Goal: Transaction & Acquisition: Purchase product/service

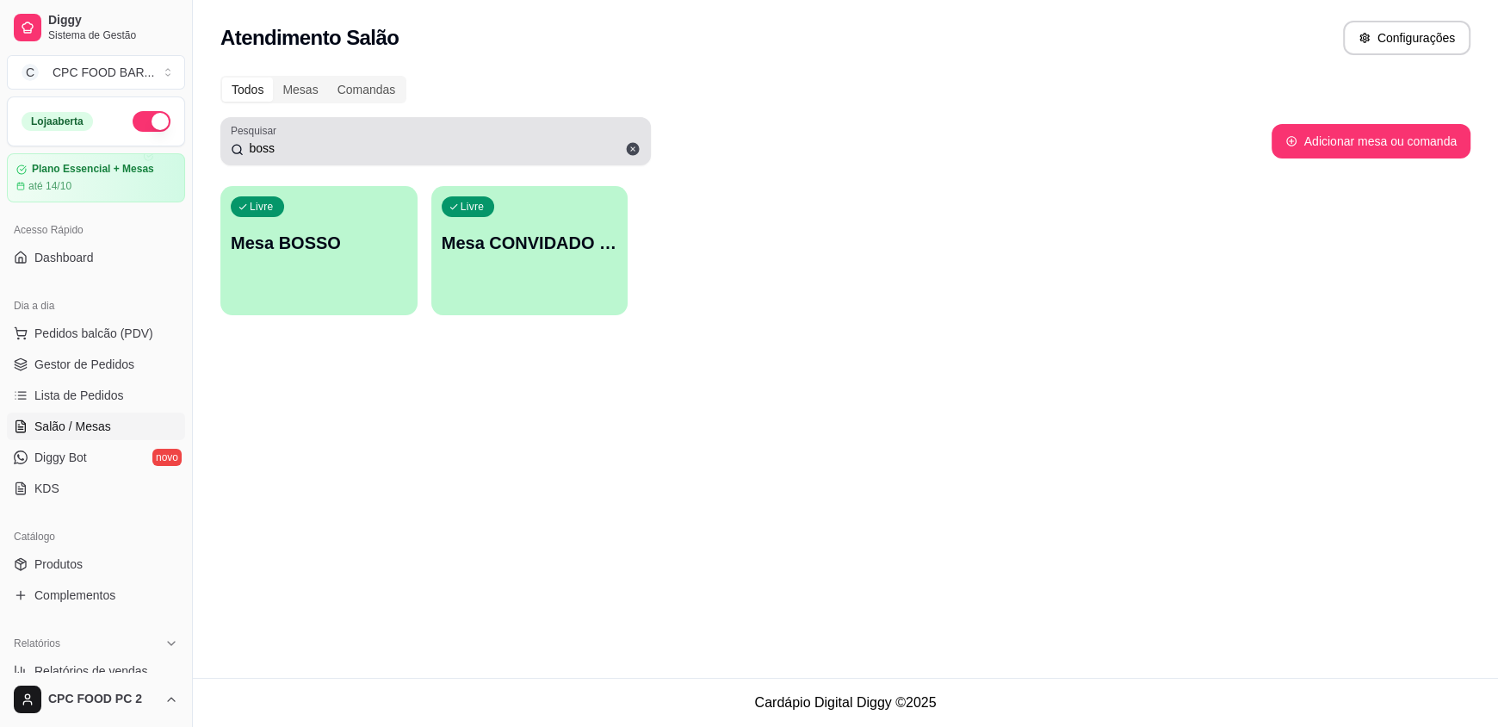
click at [284, 145] on input "boss" at bounding box center [442, 147] width 397 height 17
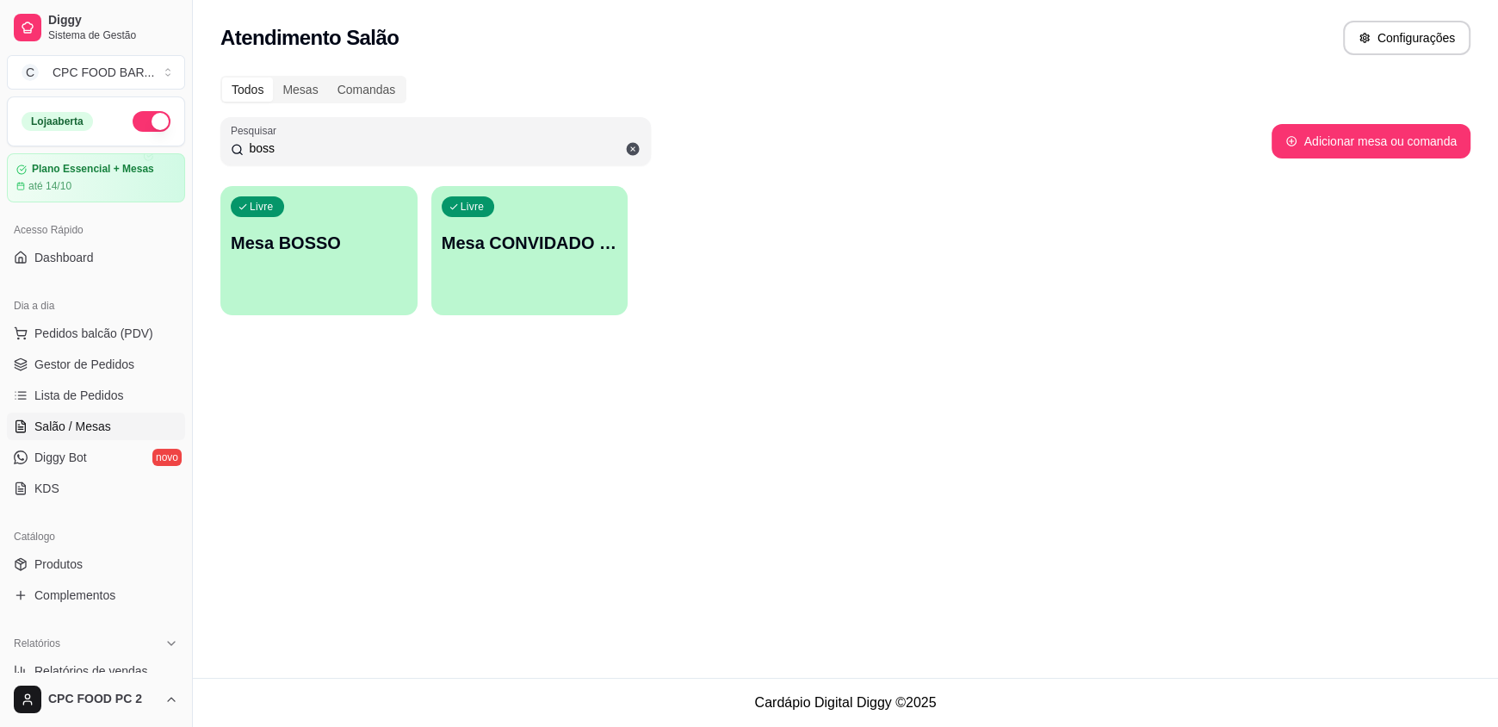
click at [283, 145] on input "boss" at bounding box center [442, 147] width 397 height 17
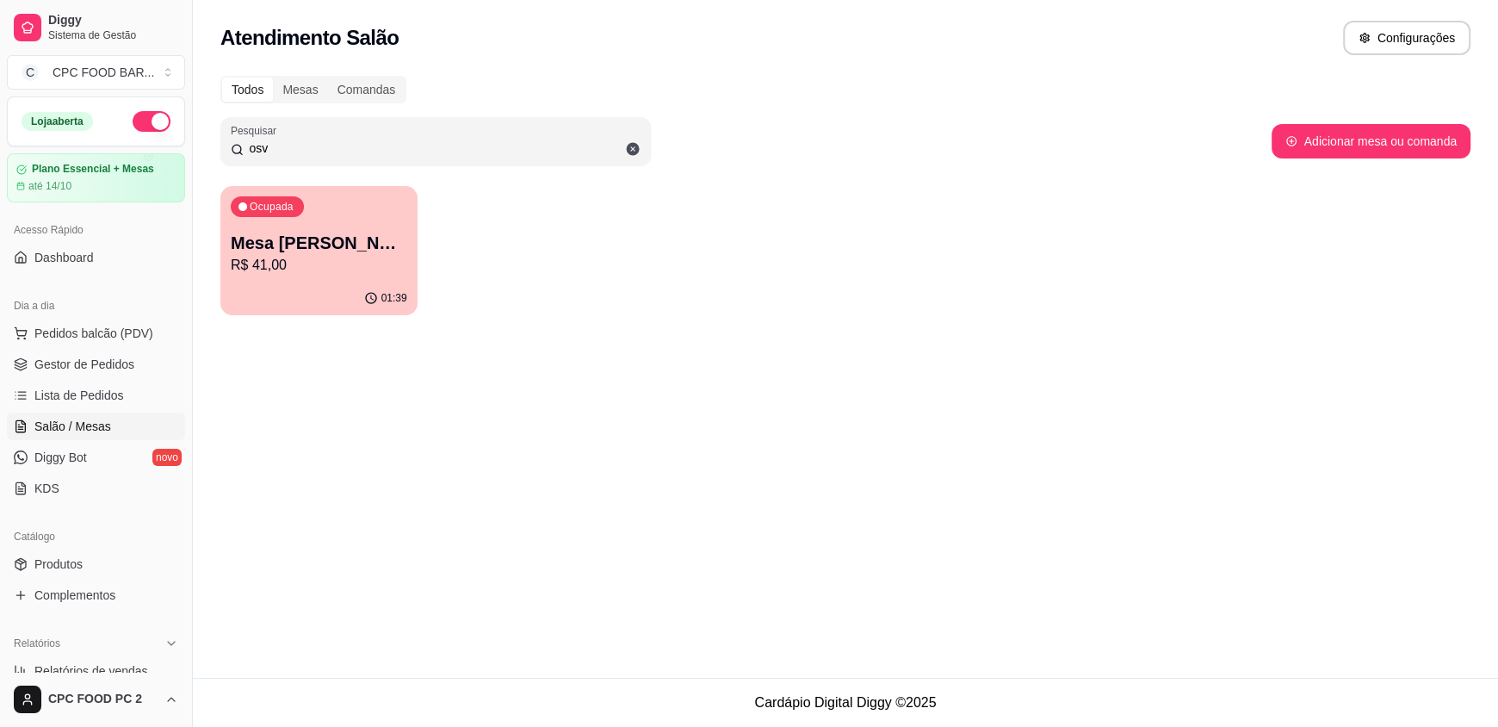
type input "osv"
click at [306, 268] on p "R$ 41,00" at bounding box center [319, 265] width 176 height 21
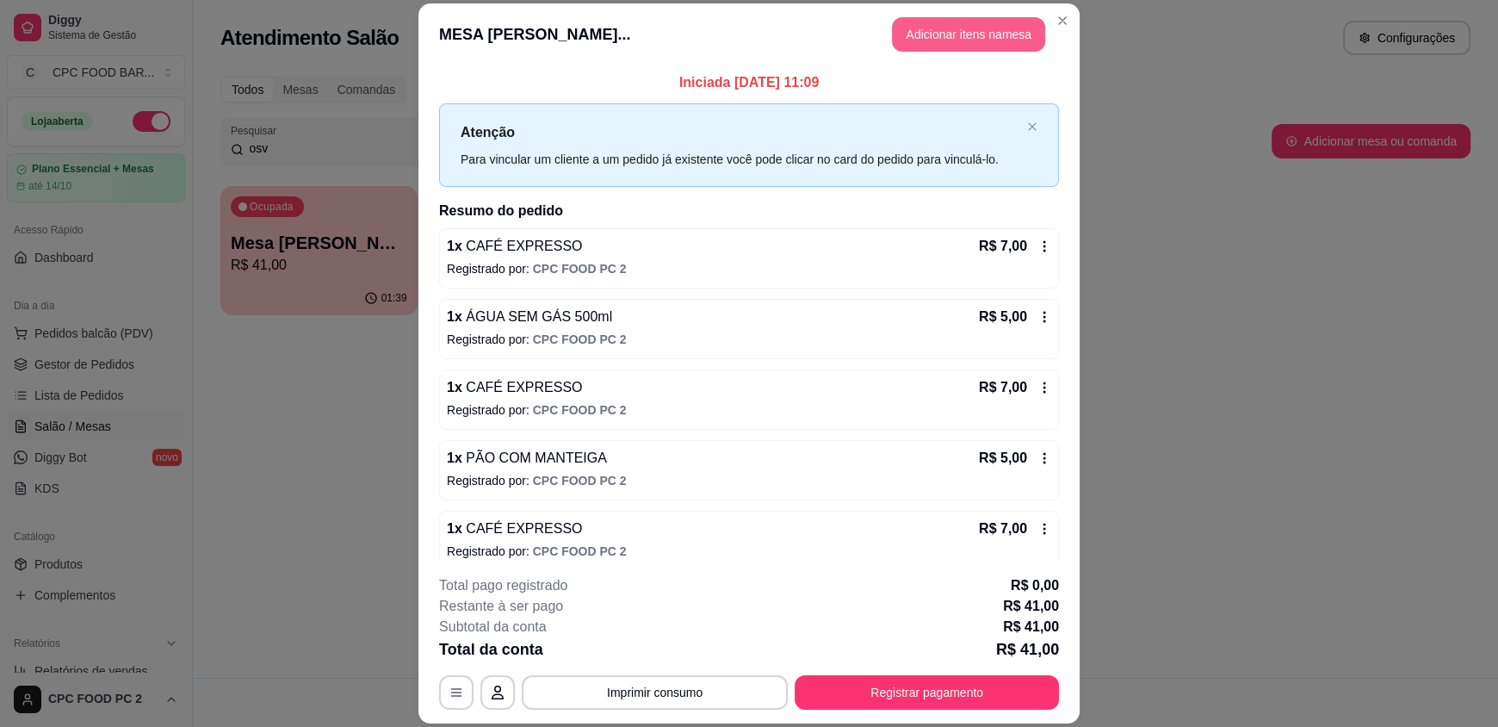
click at [952, 36] on button "Adicionar itens na mesa" at bounding box center [968, 34] width 153 height 34
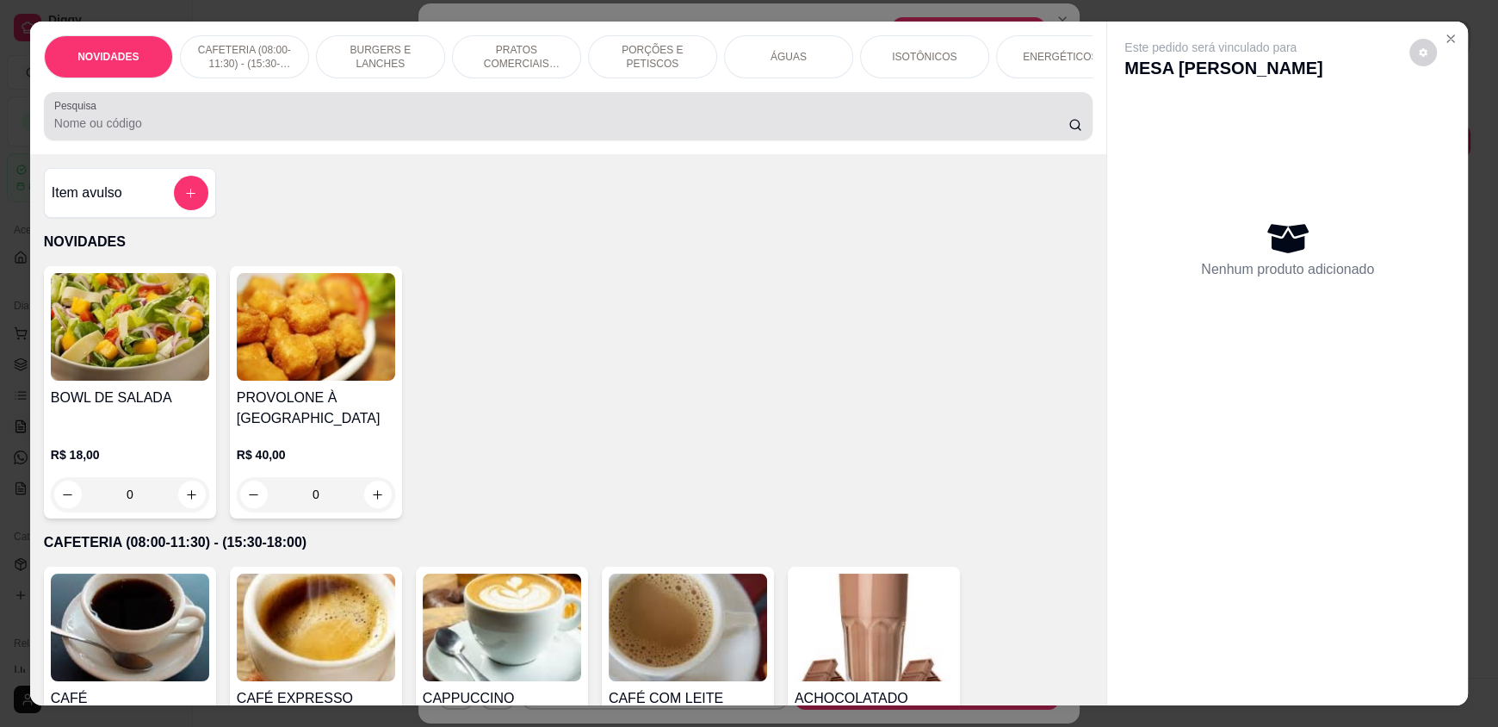
click at [728, 132] on input "Pesquisa" at bounding box center [561, 122] width 1015 height 17
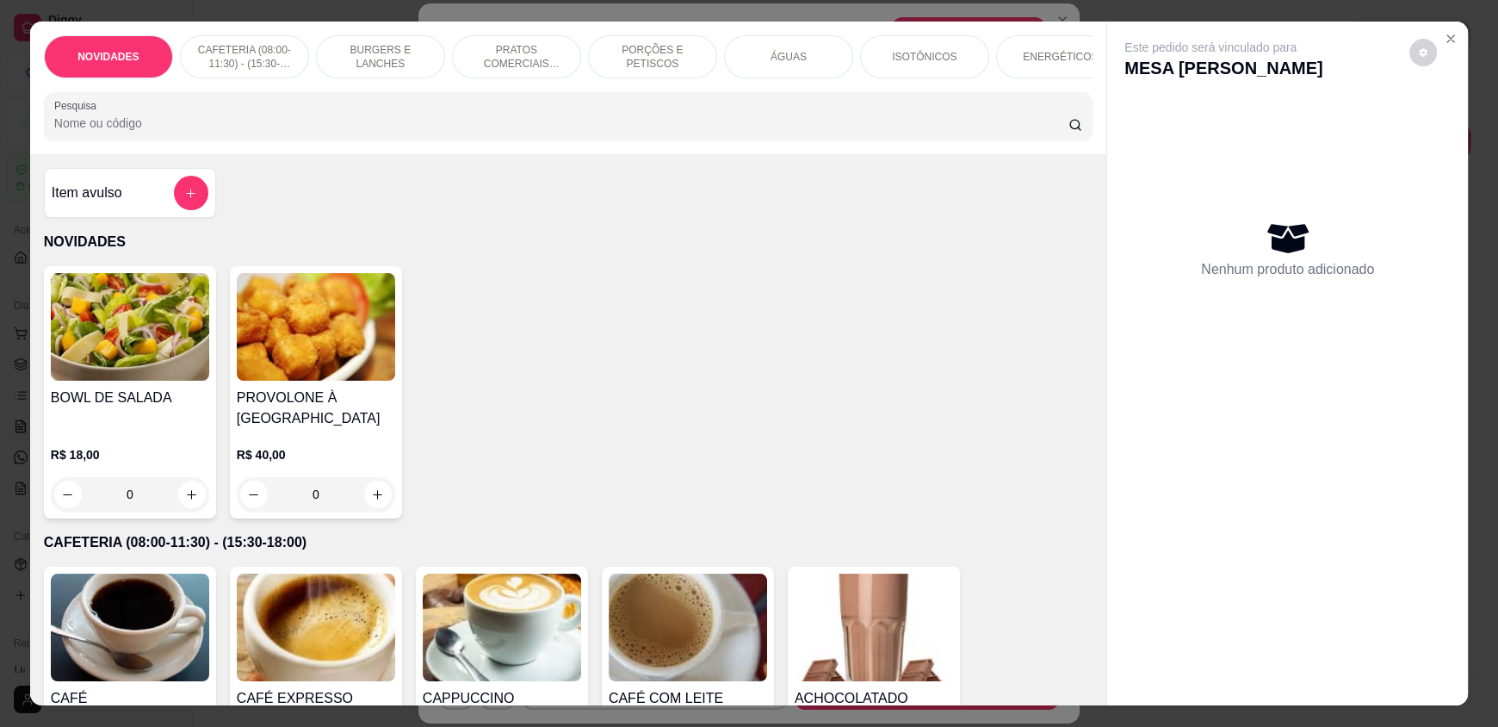
click at [727, 132] on input "Pesquisa" at bounding box center [561, 122] width 1015 height 17
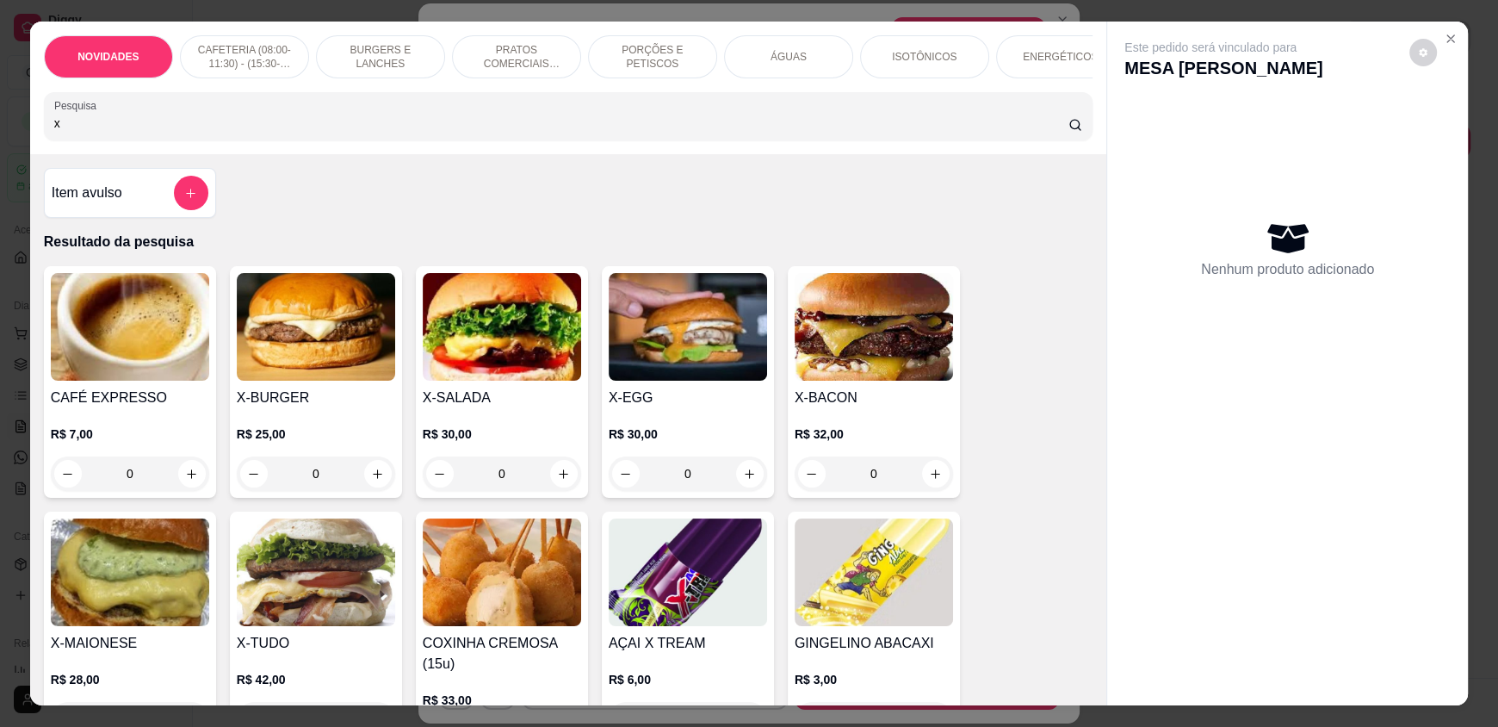
type input "x"
click at [552, 479] on div "0" at bounding box center [502, 473] width 158 height 34
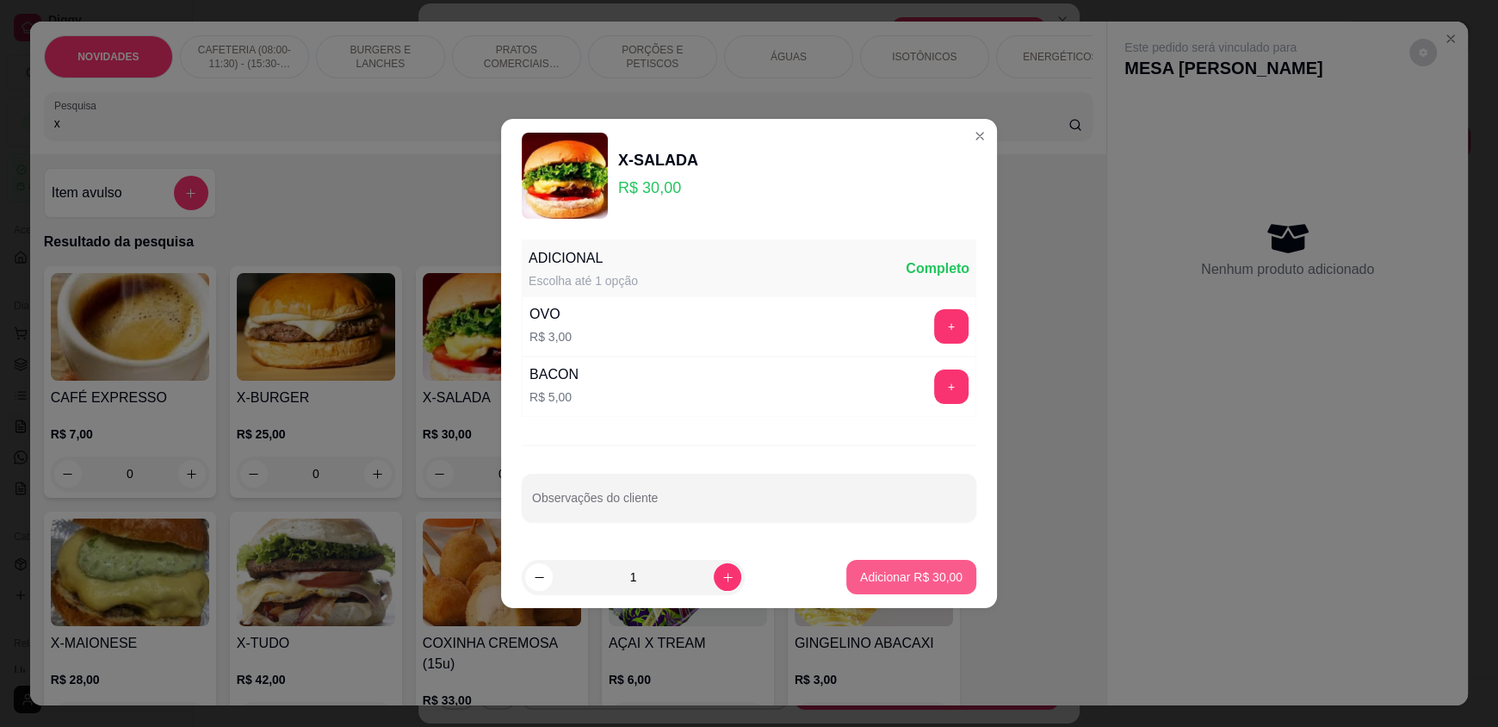
click at [884, 572] on p "Adicionar R$ 30,00" at bounding box center [911, 576] width 102 height 17
type input "1"
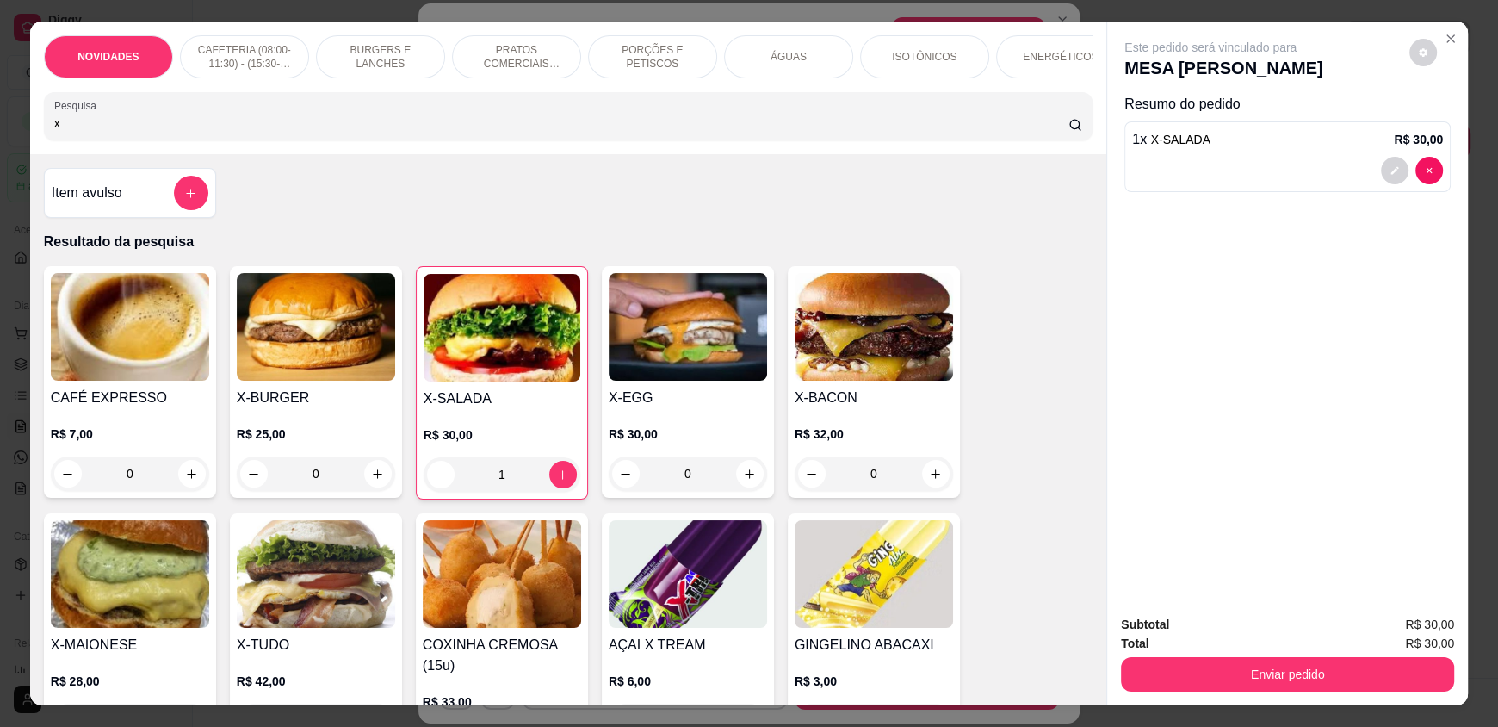
drag, startPoint x: 777, startPoint y: 59, endPoint x: 622, endPoint y: 88, distance: 156.9
click at [774, 58] on p "ÁGUAS" at bounding box center [788, 57] width 36 height 14
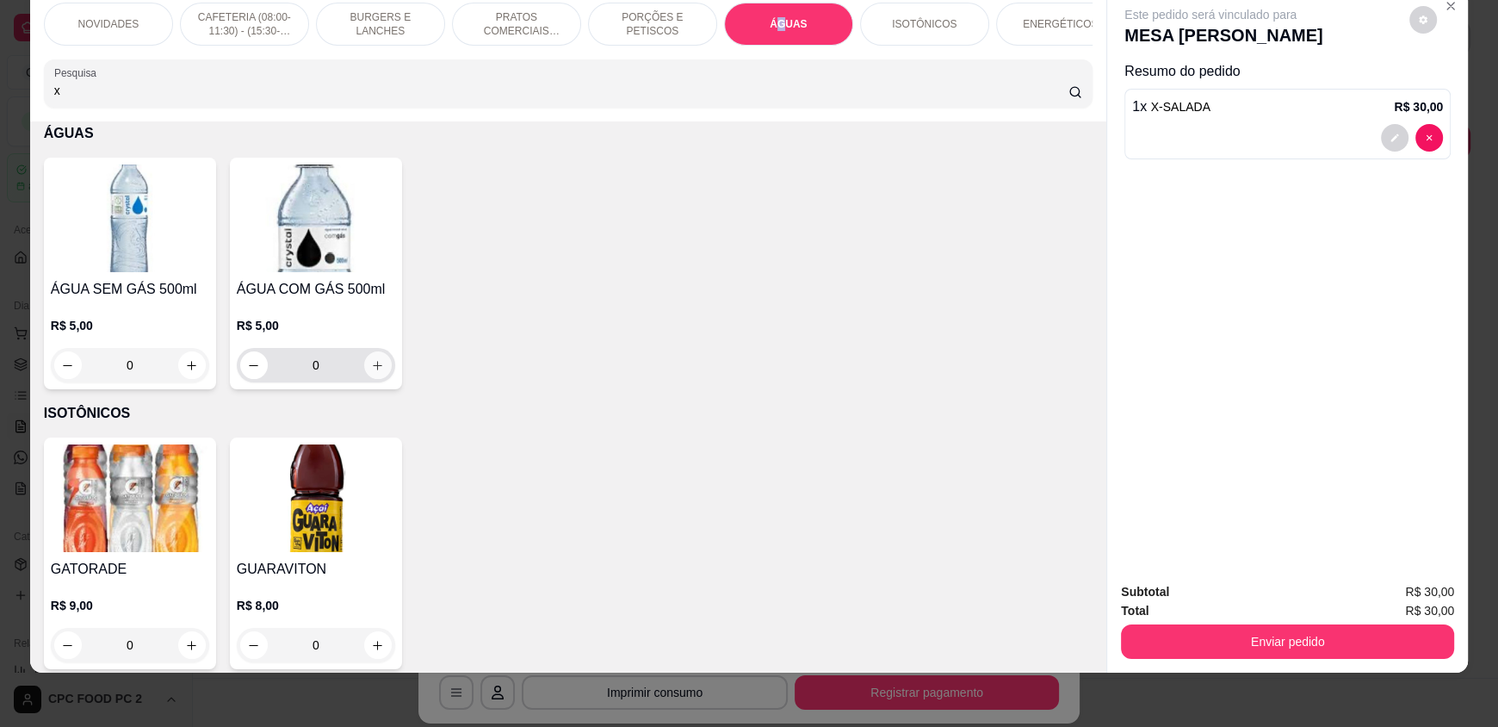
click at [371, 379] on button "increase-product-quantity" at bounding box center [378, 365] width 28 height 28
type input "1"
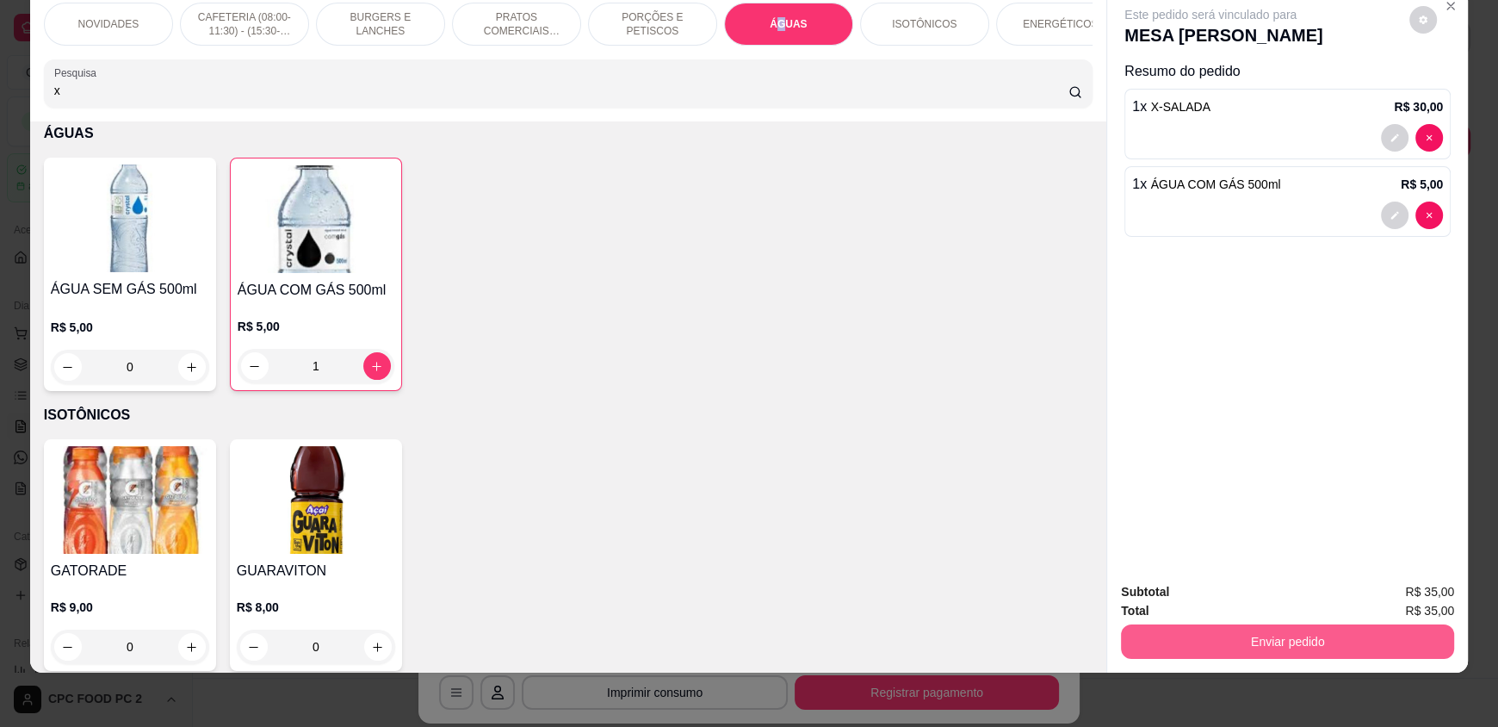
click at [1254, 630] on button "Enviar pedido" at bounding box center [1287, 641] width 333 height 34
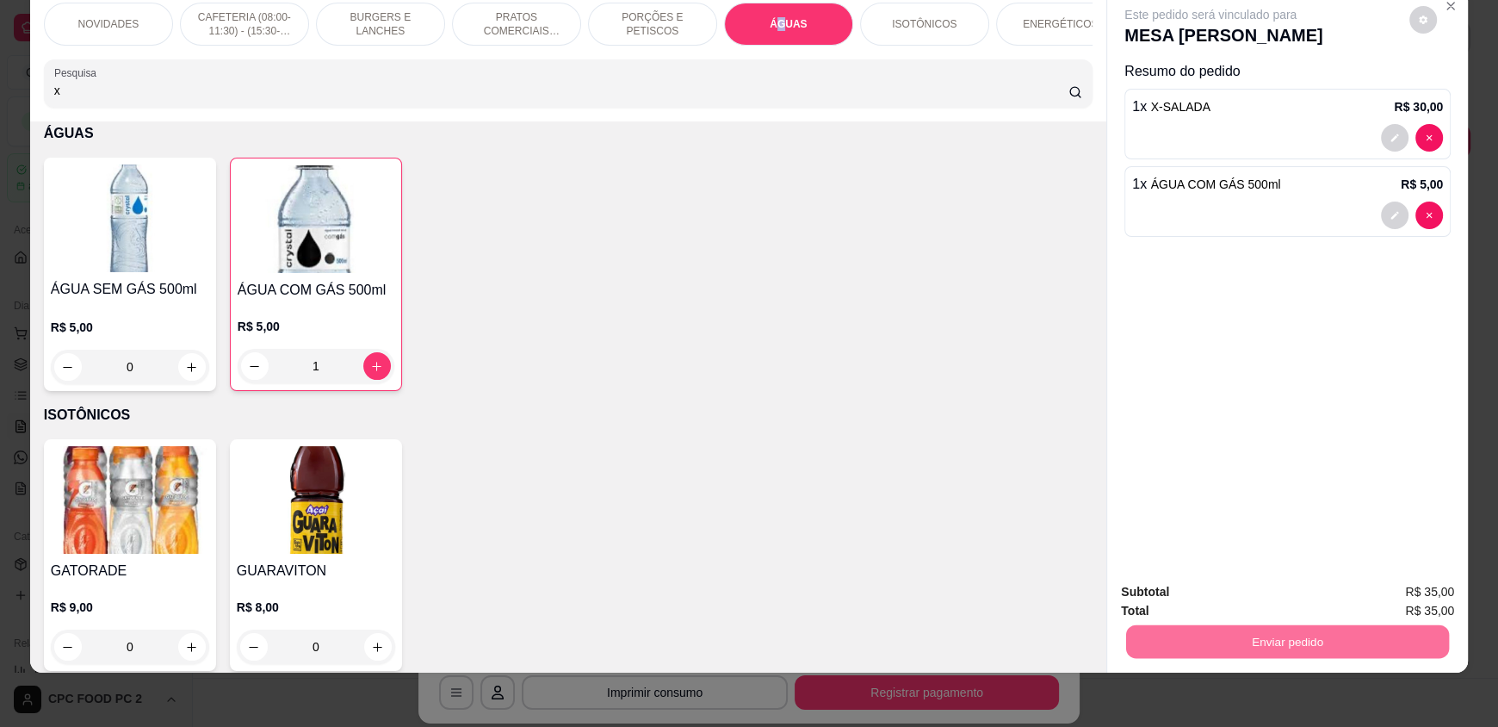
click at [1241, 597] on button "Não registrar e enviar pedido" at bounding box center [1230, 598] width 179 height 33
